Goal: Task Accomplishment & Management: Complete application form

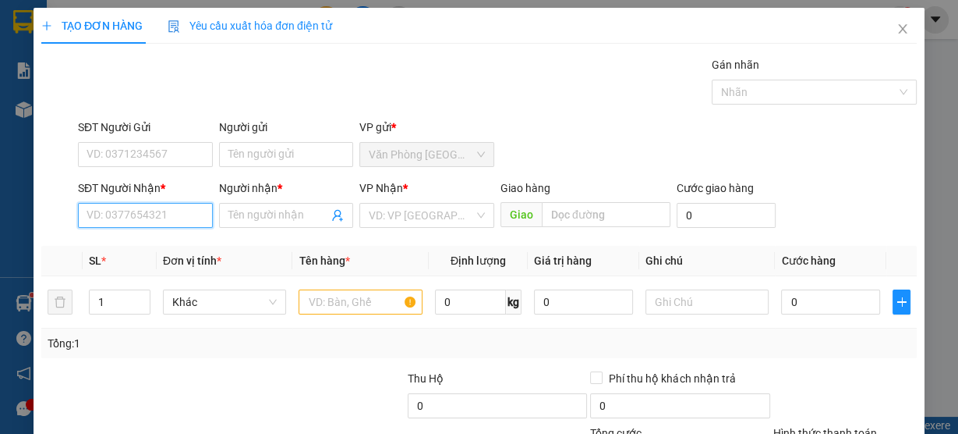
click at [157, 221] on input "SĐT Người Nhận *" at bounding box center [145, 215] width 135 height 25
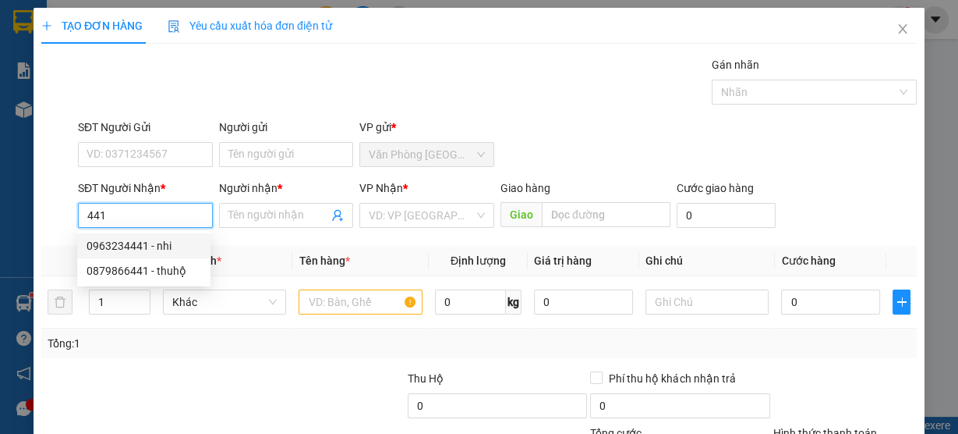
drag, startPoint x: 180, startPoint y: 243, endPoint x: 228, endPoint y: 259, distance: 50.3
click at [180, 243] on div "0963234441 - nhi" at bounding box center [144, 245] width 115 height 17
type input "0963234441"
type input "nhi"
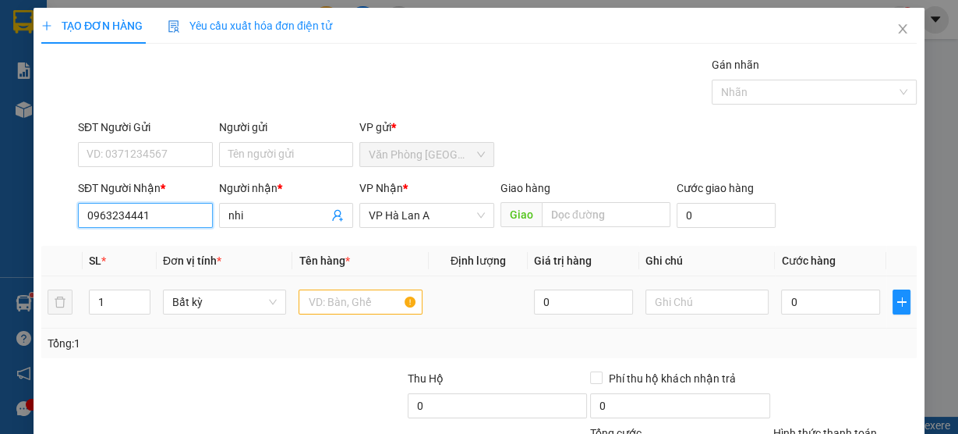
type input "0963234441"
click at [308, 289] on input "text" at bounding box center [361, 301] width 124 height 25
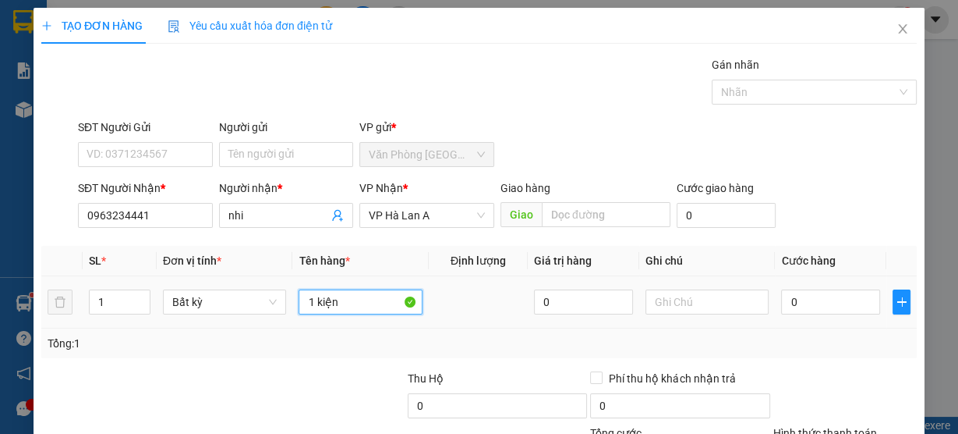
type input "1 kiện"
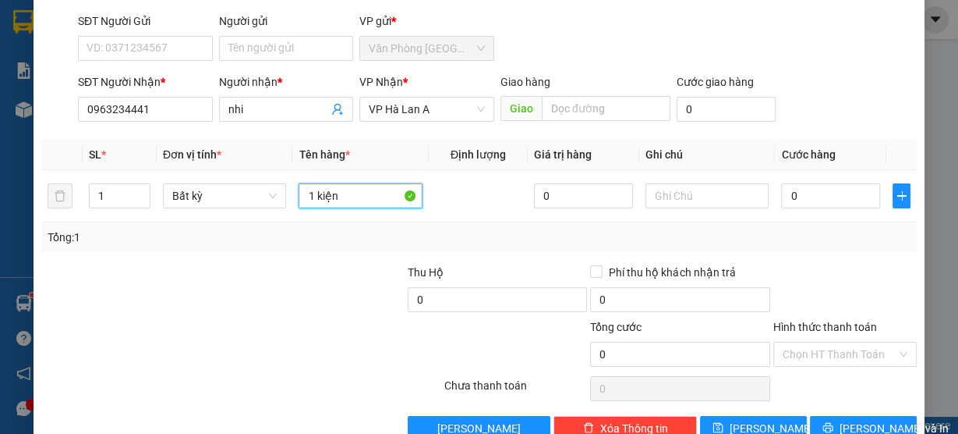
scroll to position [141, 0]
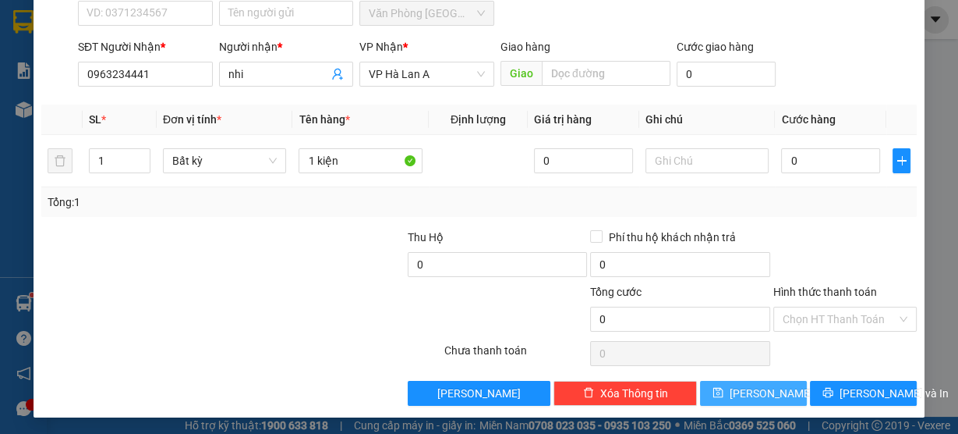
click at [728, 395] on button "[PERSON_NAME]" at bounding box center [753, 393] width 107 height 25
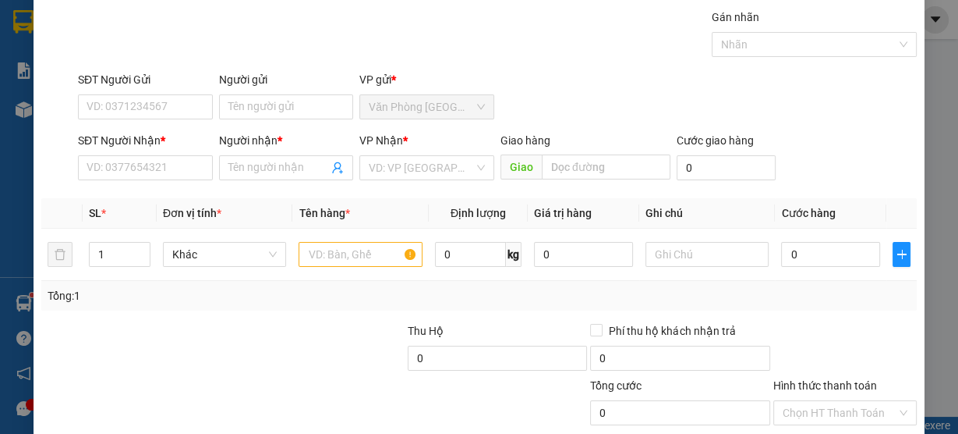
scroll to position [0, 0]
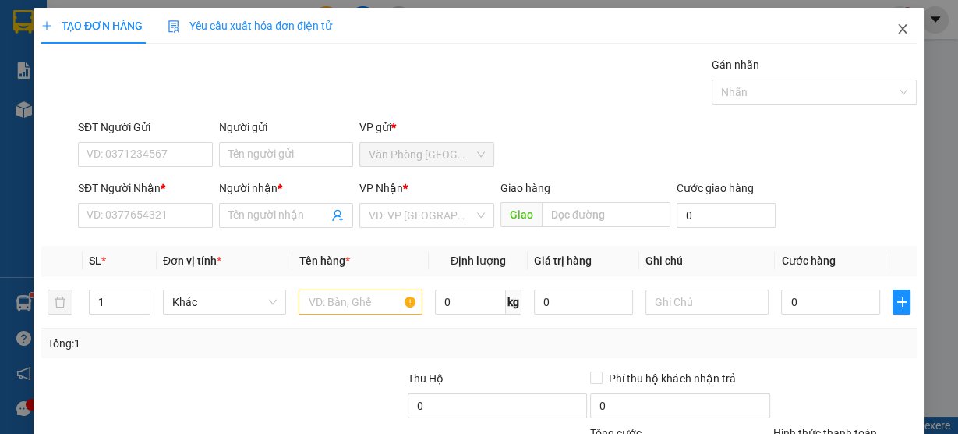
click at [886, 33] on span "Close" at bounding box center [903, 30] width 44 height 44
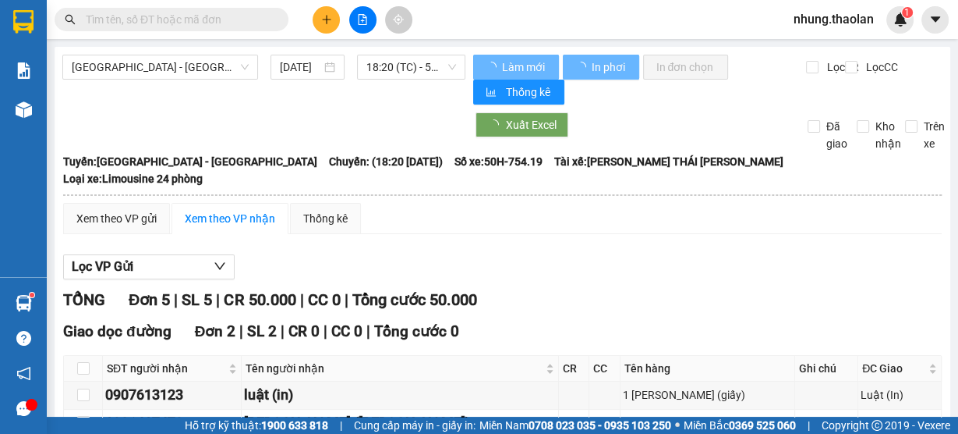
click at [161, 17] on input "text" at bounding box center [178, 19] width 184 height 17
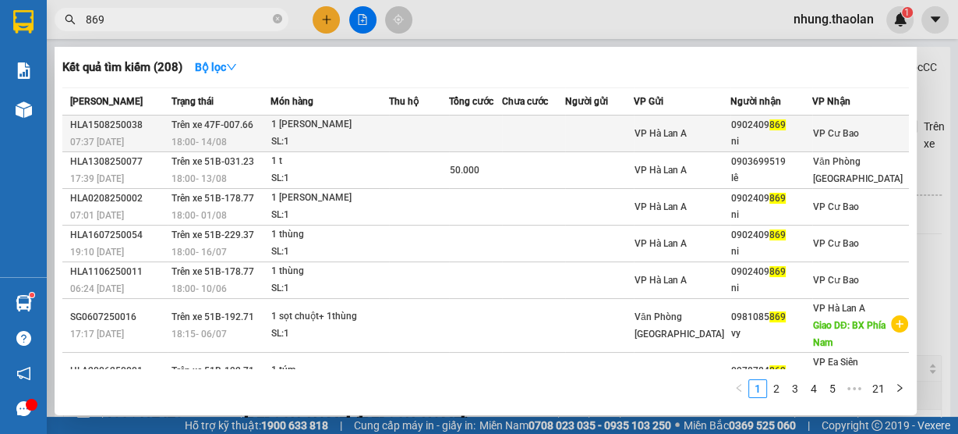
type input "869"
click at [449, 143] on td at bounding box center [419, 133] width 60 height 37
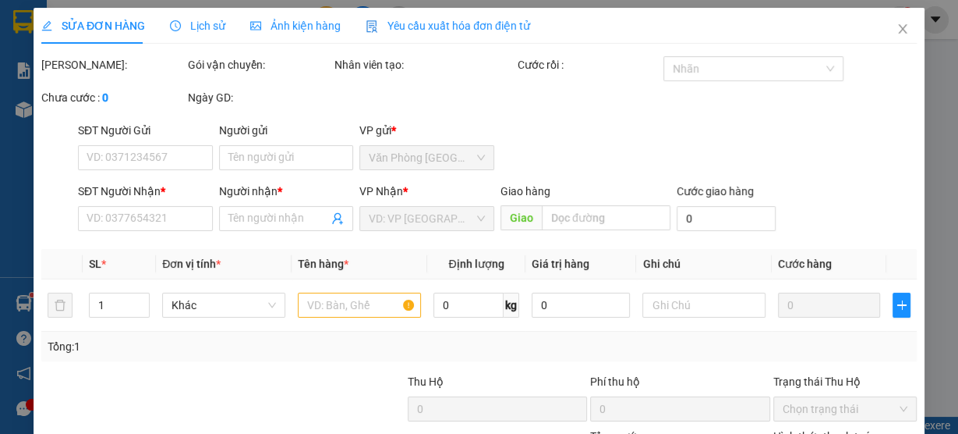
type input "0902409869"
type input "ni"
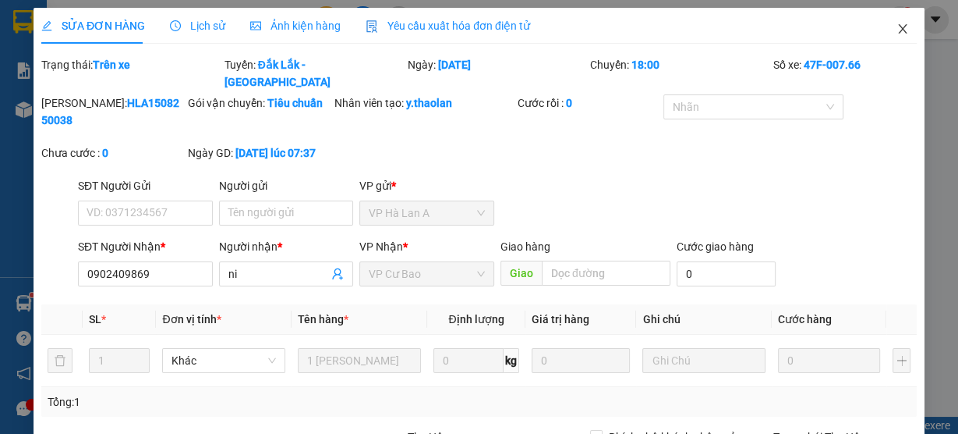
click at [898, 31] on icon "close" at bounding box center [903, 29] width 12 height 12
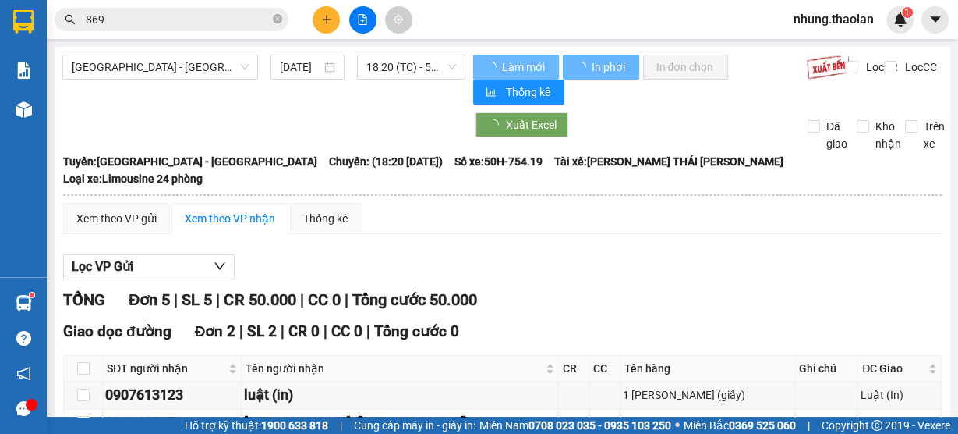
click at [341, 23] on div at bounding box center [362, 19] width 117 height 27
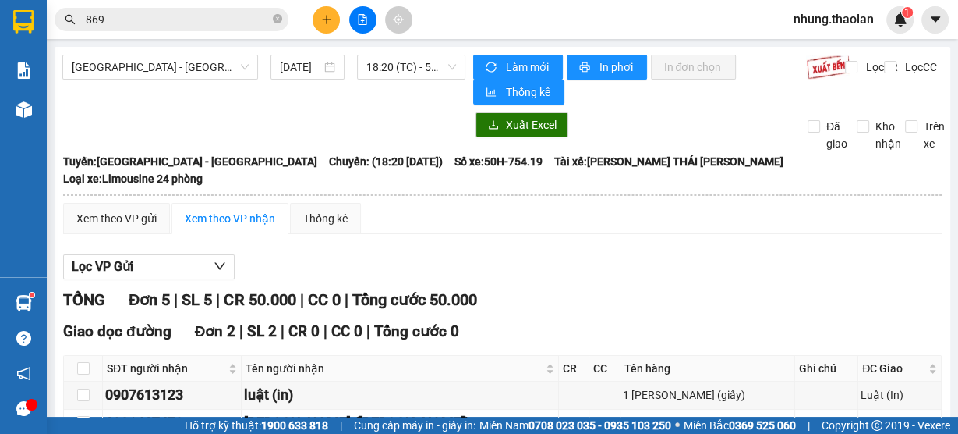
click at [330, 21] on icon "plus" at bounding box center [326, 19] width 11 height 11
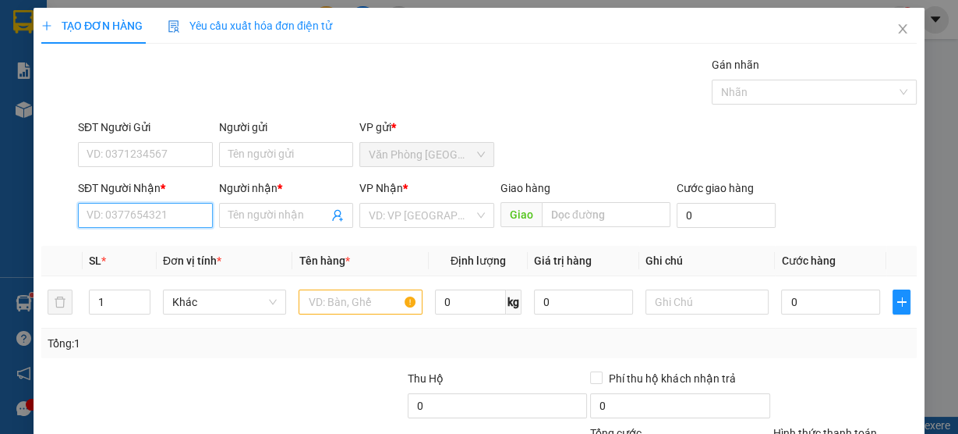
click at [139, 212] on input "SĐT Người Nhận *" at bounding box center [145, 215] width 135 height 25
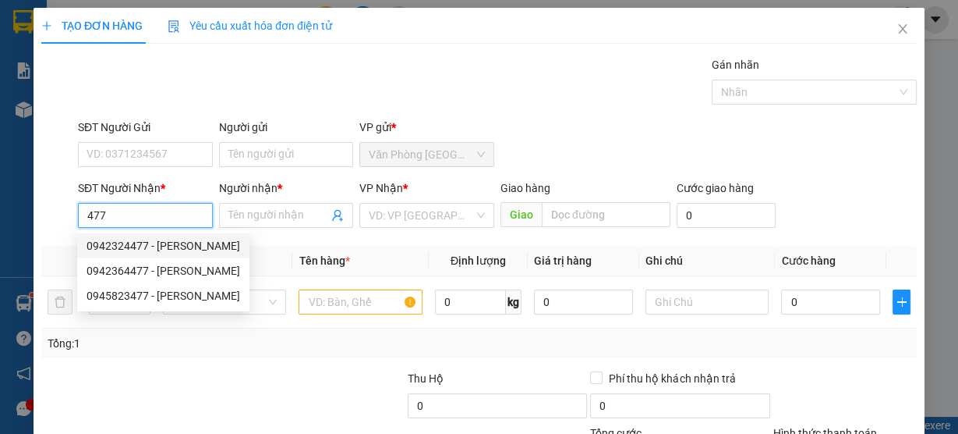
click at [185, 240] on div "0942324477 - [PERSON_NAME]" at bounding box center [164, 245] width 154 height 17
type input "0942324477"
type input "[PERSON_NAME]"
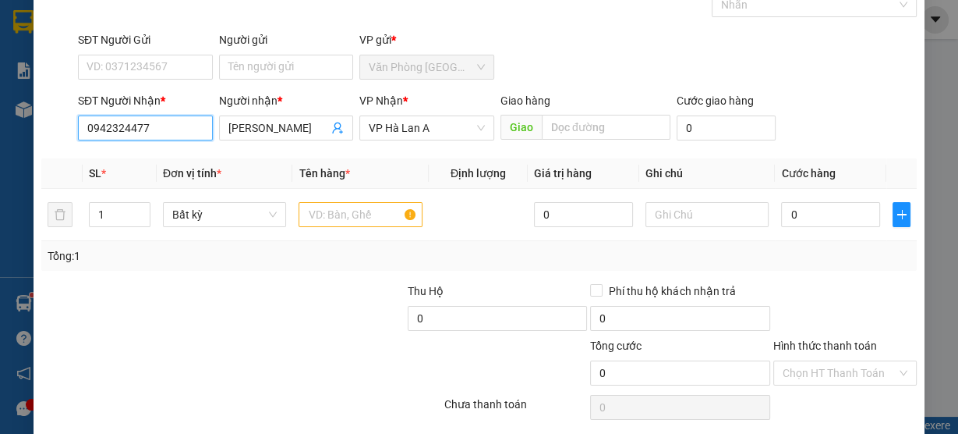
scroll to position [141, 0]
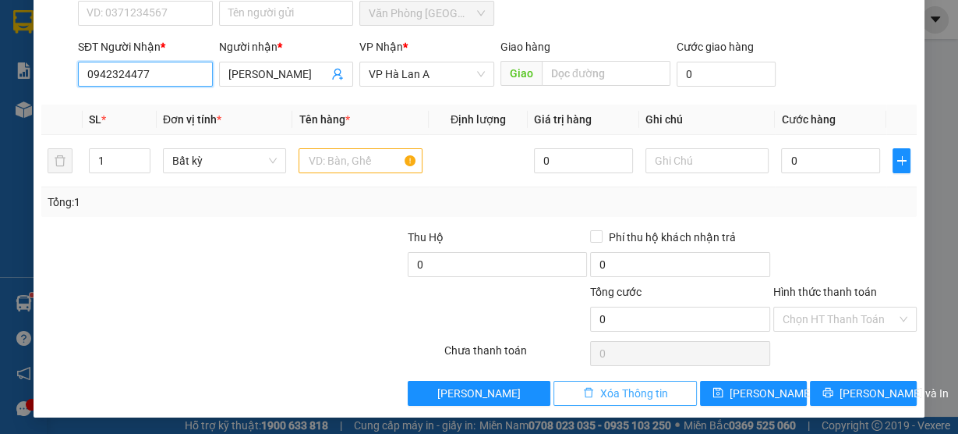
type input "0942324477"
click at [591, 392] on button "Xóa Thông tin" at bounding box center [625, 393] width 143 height 25
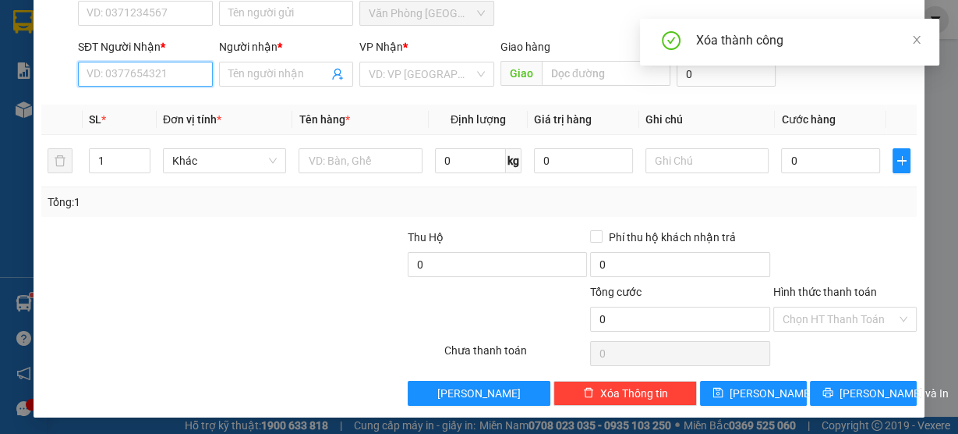
click at [114, 74] on input "SĐT Người Nhận *" at bounding box center [145, 74] width 135 height 25
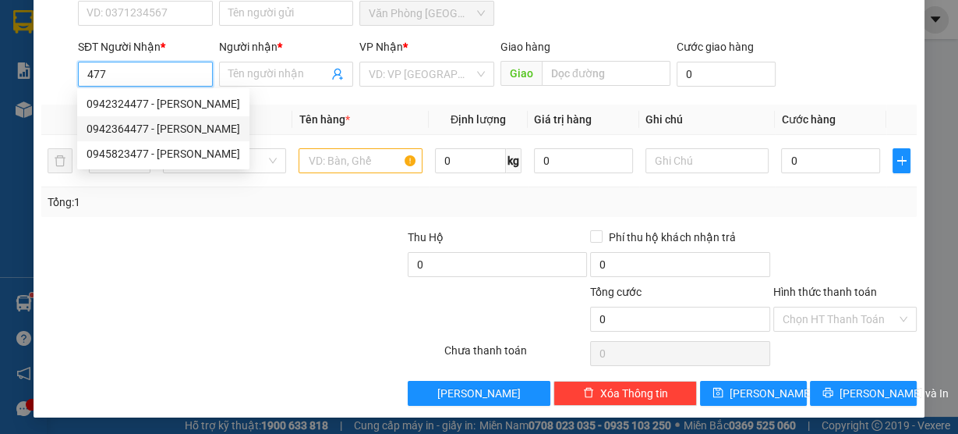
click at [175, 133] on div "0942364477 - [PERSON_NAME]" at bounding box center [164, 128] width 154 height 17
type input "0942364477"
type input "cường"
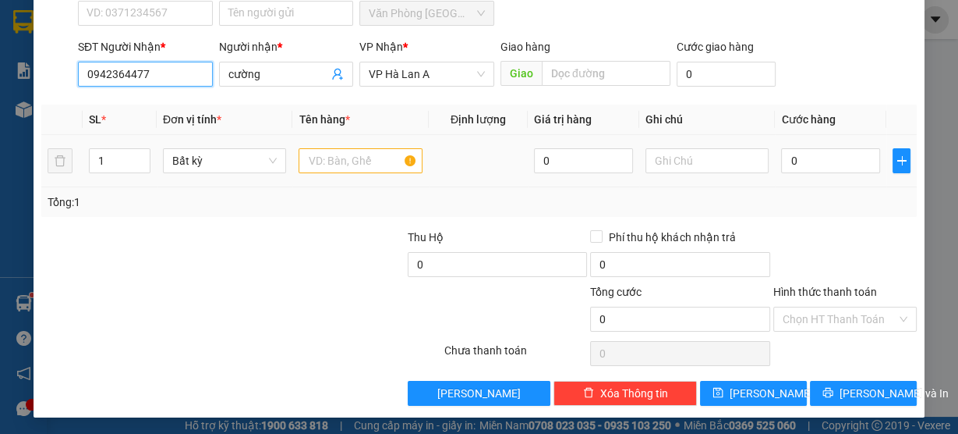
type input "0942364477"
click at [345, 158] on input "text" at bounding box center [361, 160] width 124 height 25
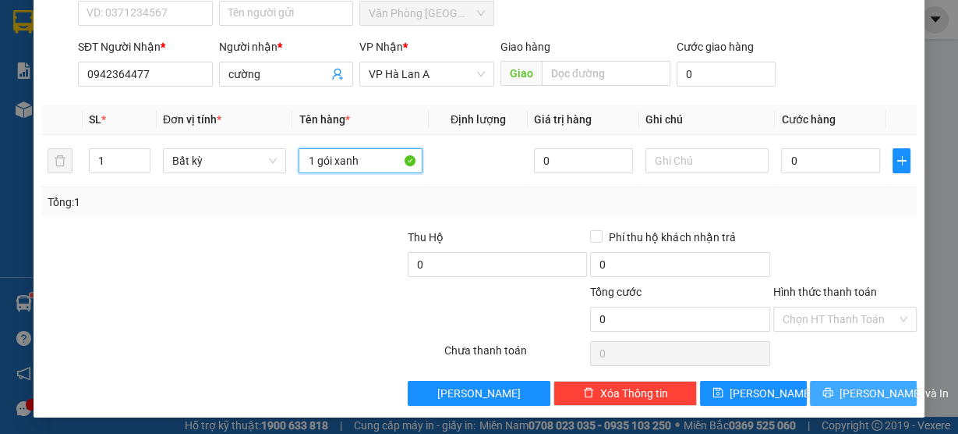
type input "1 gói xanh"
drag, startPoint x: 826, startPoint y: 392, endPoint x: 847, endPoint y: 348, distance: 49.2
click at [824, 387] on button "[PERSON_NAME] và In" at bounding box center [863, 393] width 107 height 25
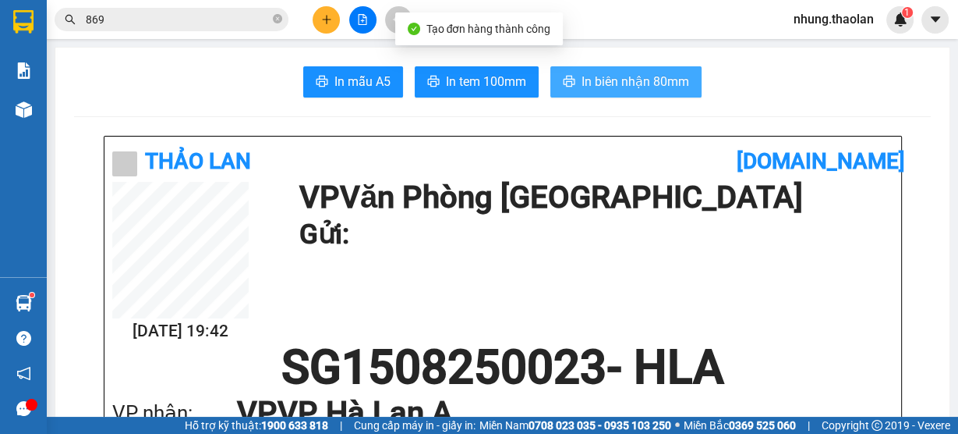
click at [629, 80] on span "In biên nhận 80mm" at bounding box center [636, 81] width 108 height 19
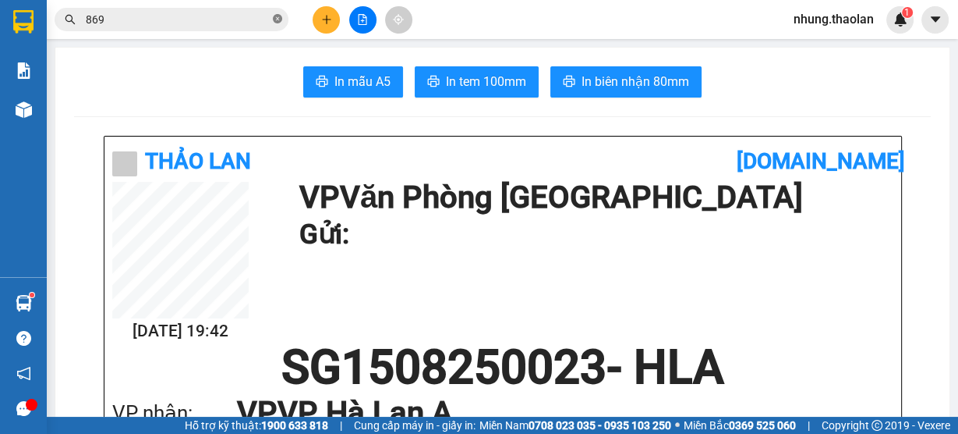
click at [279, 20] on icon "close-circle" at bounding box center [277, 18] width 9 height 9
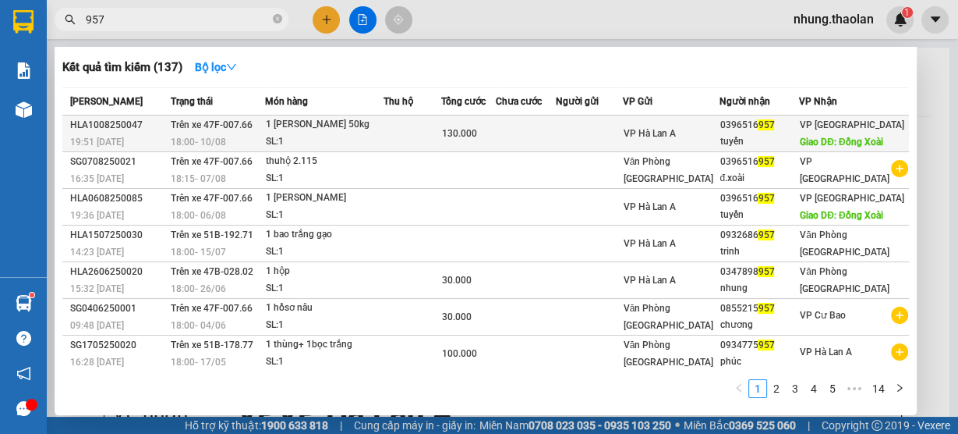
type input "957"
click at [594, 152] on td at bounding box center [589, 133] width 66 height 37
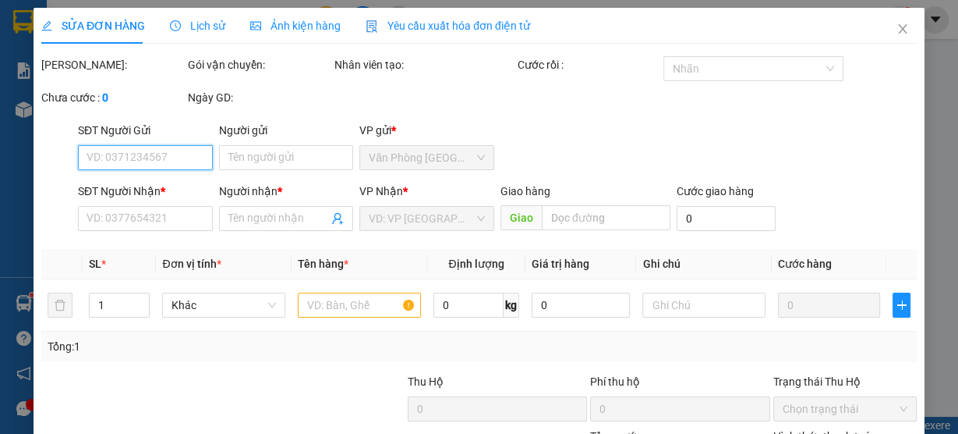
type input "0396516957"
type input "tuyến"
type input "Đồng Xoài"
type input "130.000"
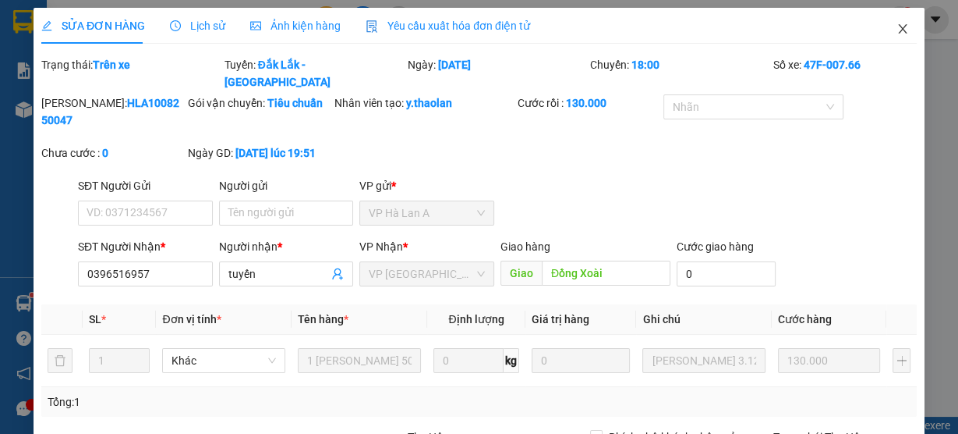
click at [897, 30] on icon "close" at bounding box center [903, 29] width 12 height 12
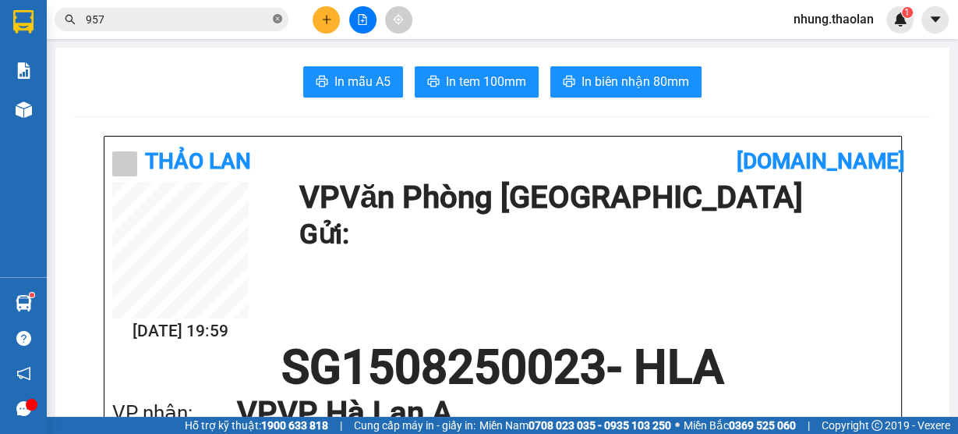
click at [276, 22] on icon "close-circle" at bounding box center [277, 18] width 9 height 9
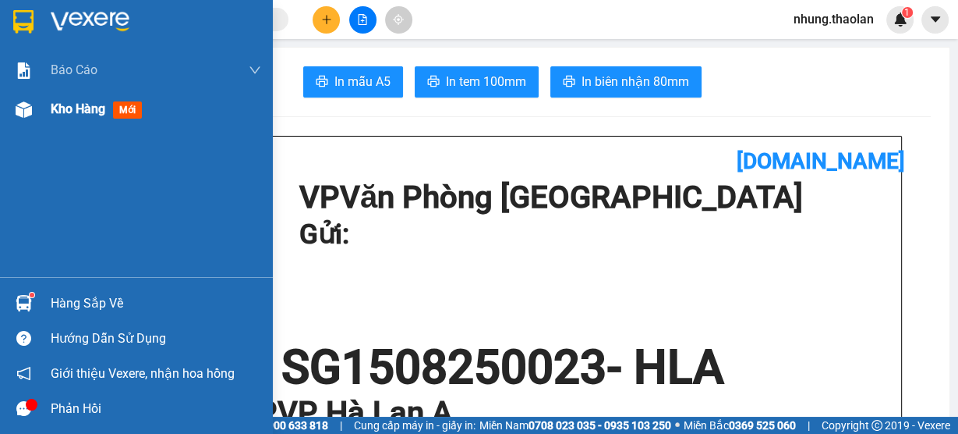
click at [105, 103] on span "Kho hàng" at bounding box center [78, 108] width 55 height 15
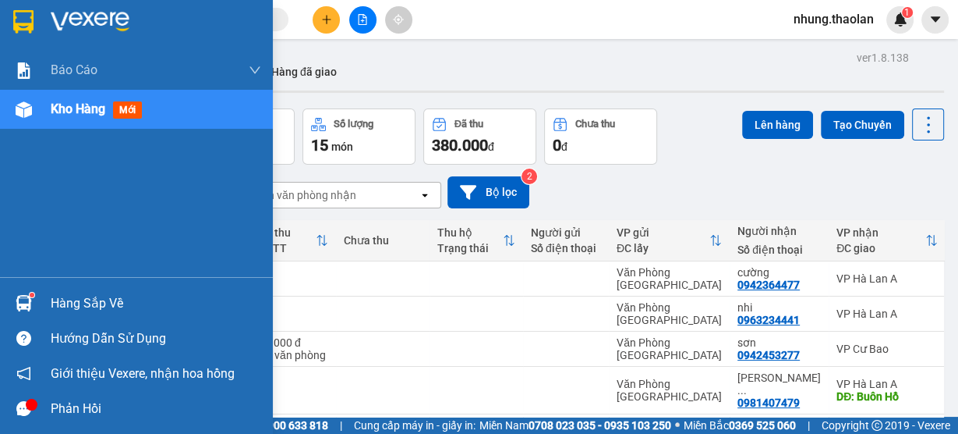
click at [70, 109] on span "Kho hàng" at bounding box center [78, 108] width 55 height 15
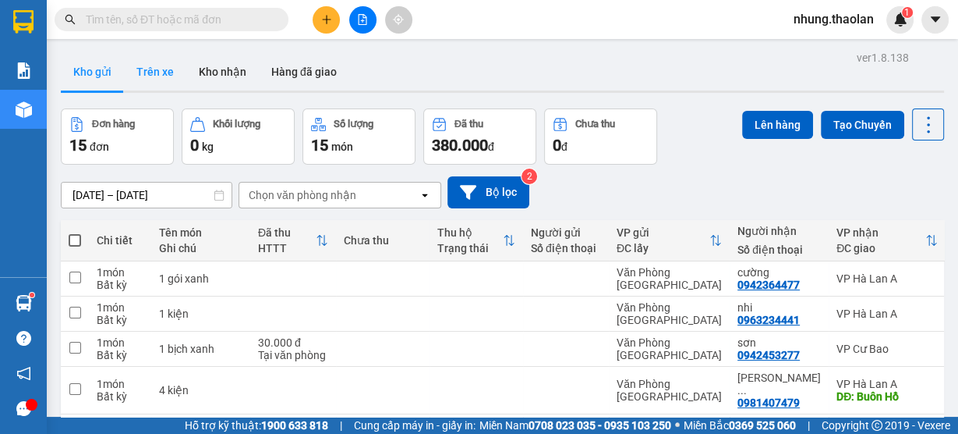
click at [147, 78] on button "Trên xe" at bounding box center [155, 71] width 62 height 37
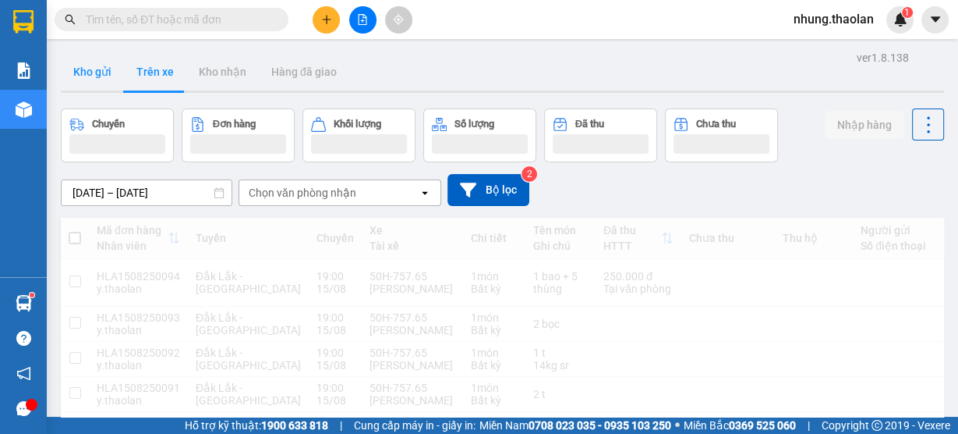
click at [87, 83] on button "Kho gửi" at bounding box center [92, 71] width 63 height 37
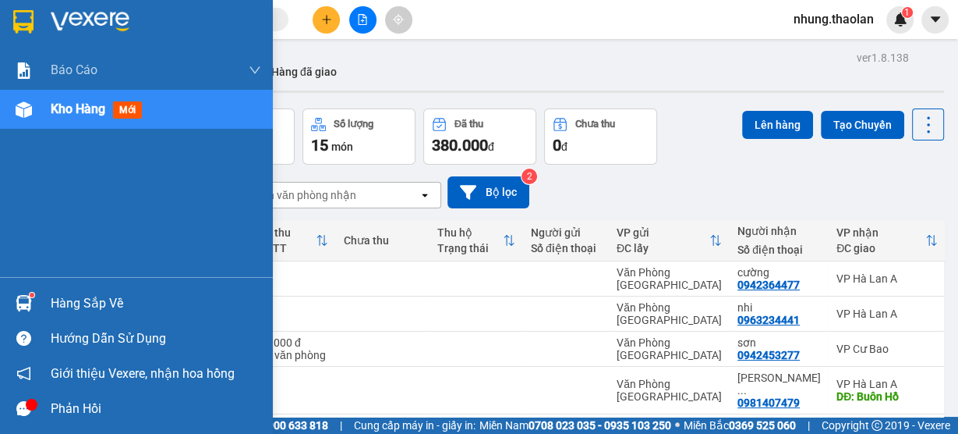
click at [55, 111] on span "Kho hàng" at bounding box center [78, 108] width 55 height 15
click at [76, 108] on span "Kho hàng" at bounding box center [78, 108] width 55 height 15
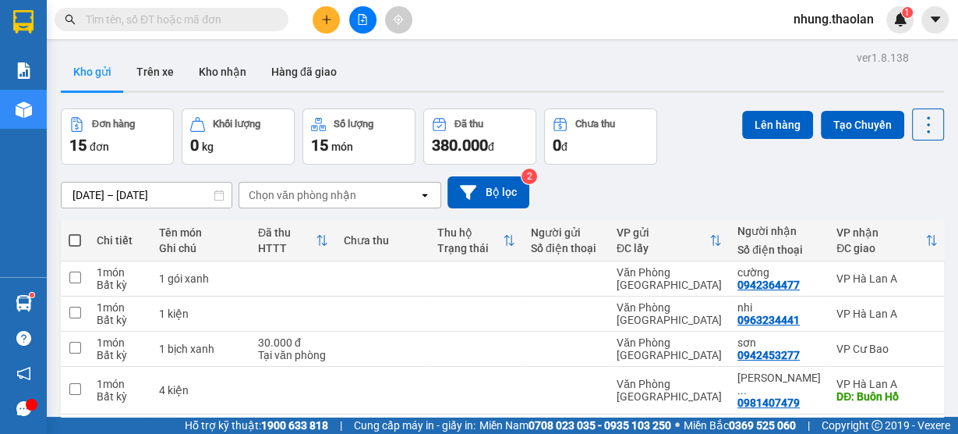
click at [678, 63] on div "Kho gửi Trên xe Kho nhận Hàng đã giao" at bounding box center [503, 73] width 884 height 41
click at [193, 29] on span at bounding box center [172, 19] width 234 height 23
click at [192, 22] on input "text" at bounding box center [178, 19] width 184 height 17
click at [697, 182] on div "[DATE] – [DATE] Press the down arrow key to interact with the calendar and sele…" at bounding box center [503, 192] width 884 height 32
click at [143, 16] on input "text" at bounding box center [178, 19] width 184 height 17
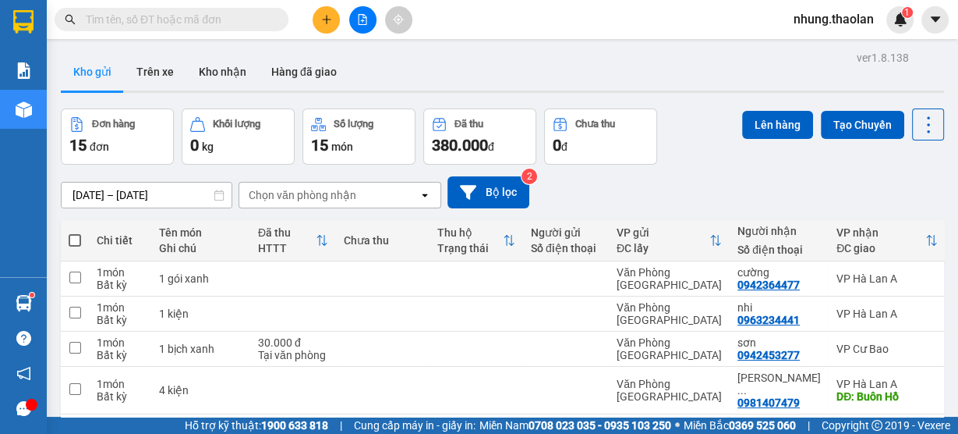
click at [155, 12] on input "text" at bounding box center [178, 19] width 184 height 17
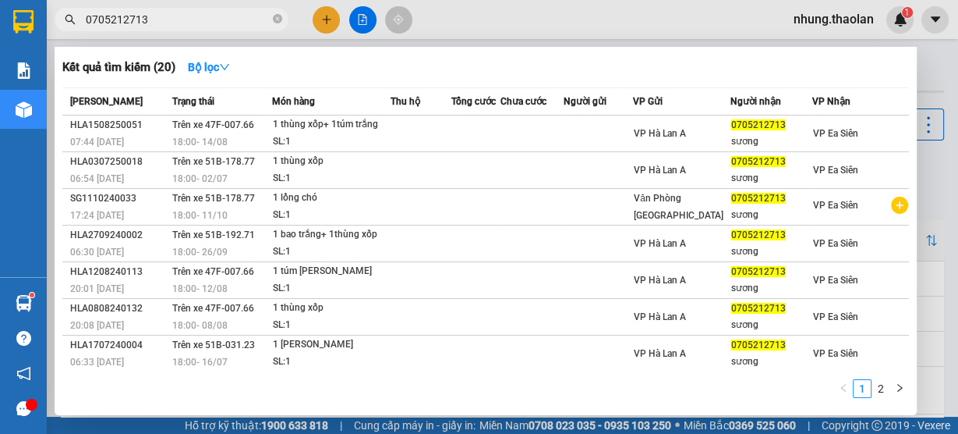
type input "0705212713"
